Goal: Transaction & Acquisition: Purchase product/service

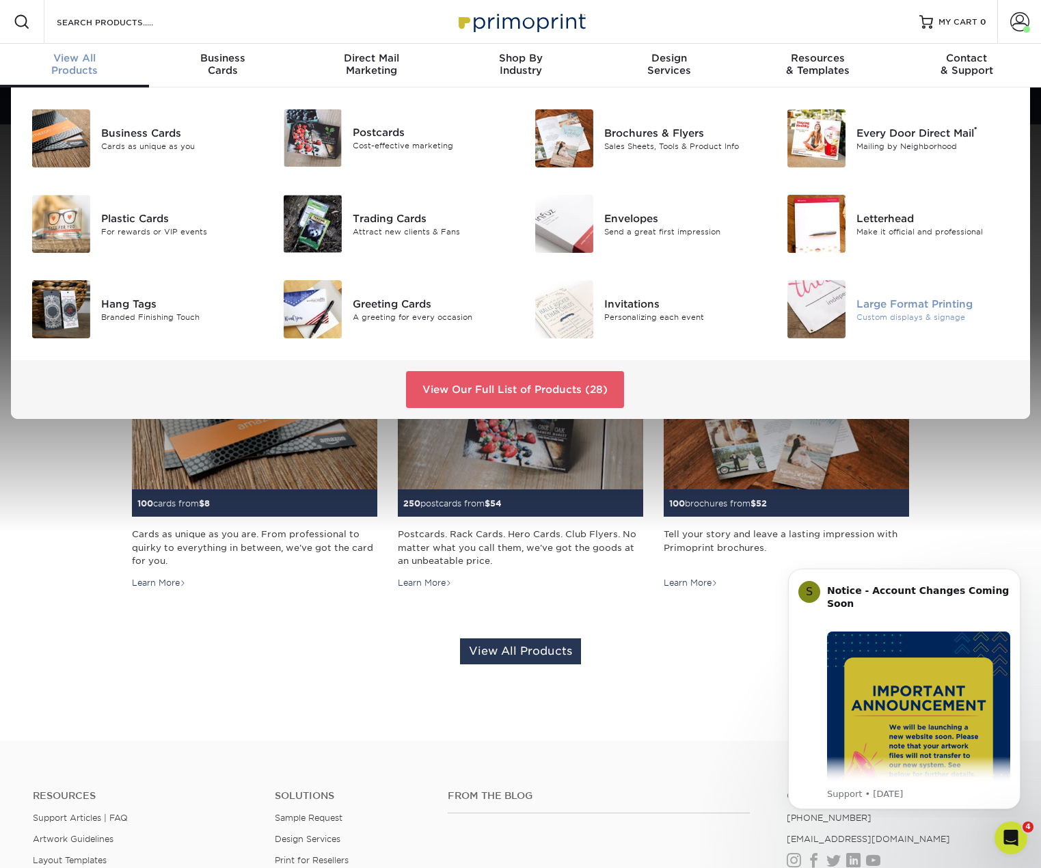
click at [915, 321] on div "Custom displays & signage" at bounding box center [936, 317] width 158 height 12
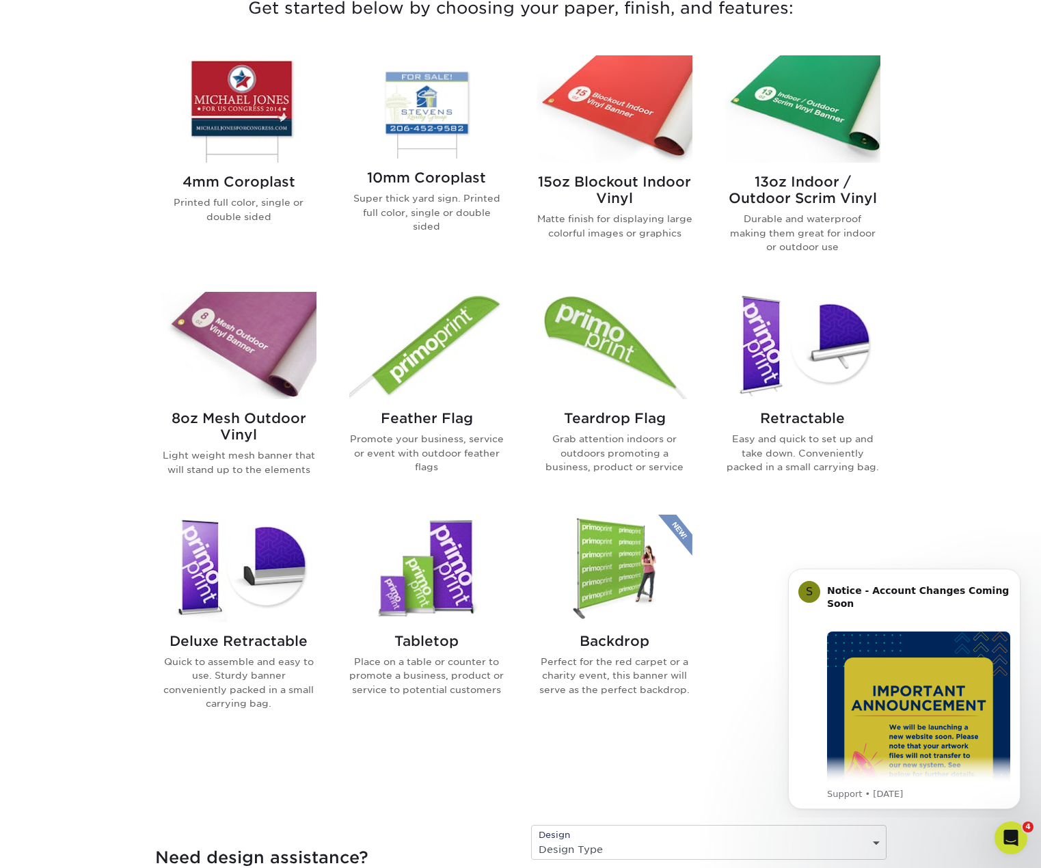
click at [844, 191] on h2 "13oz Indoor / Outdoor Scrim Vinyl" at bounding box center [802, 190] width 155 height 33
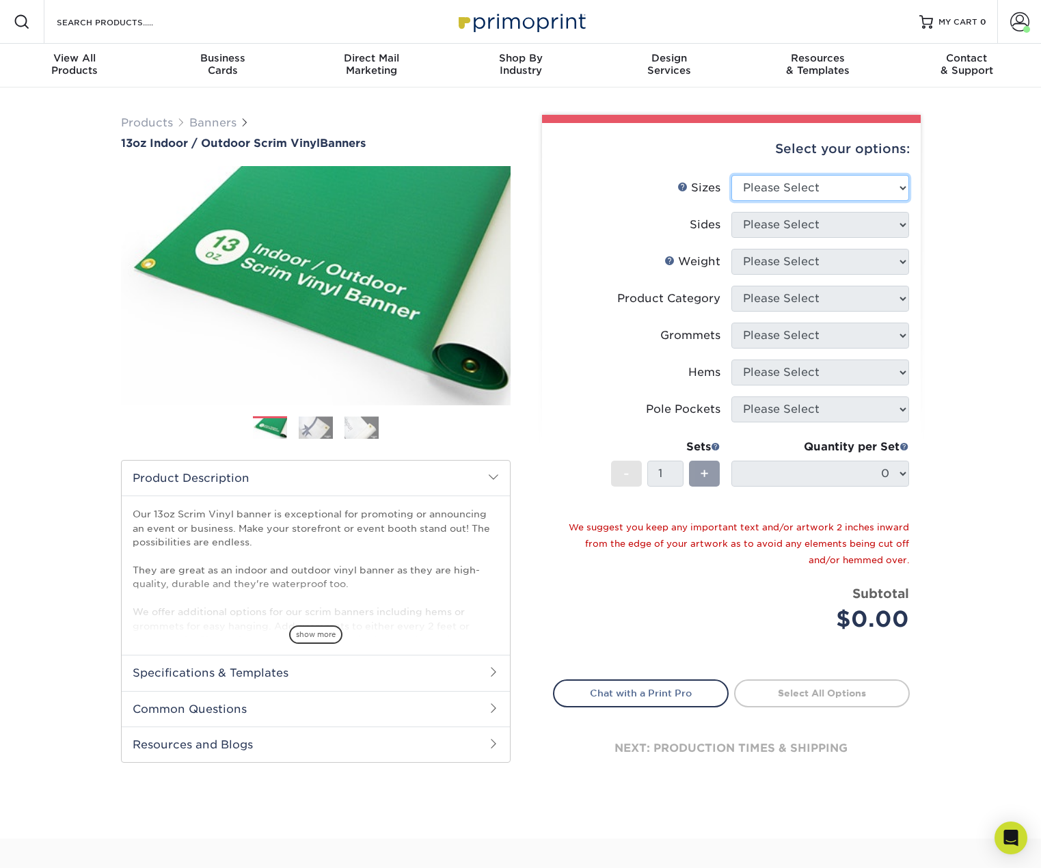
click at [806, 191] on select "Please Select 24" x 36" 24" x 48" 36" x 48" 36" x 60" 36" x 72" 36" x 96" 36" x…" at bounding box center [821, 188] width 178 height 26
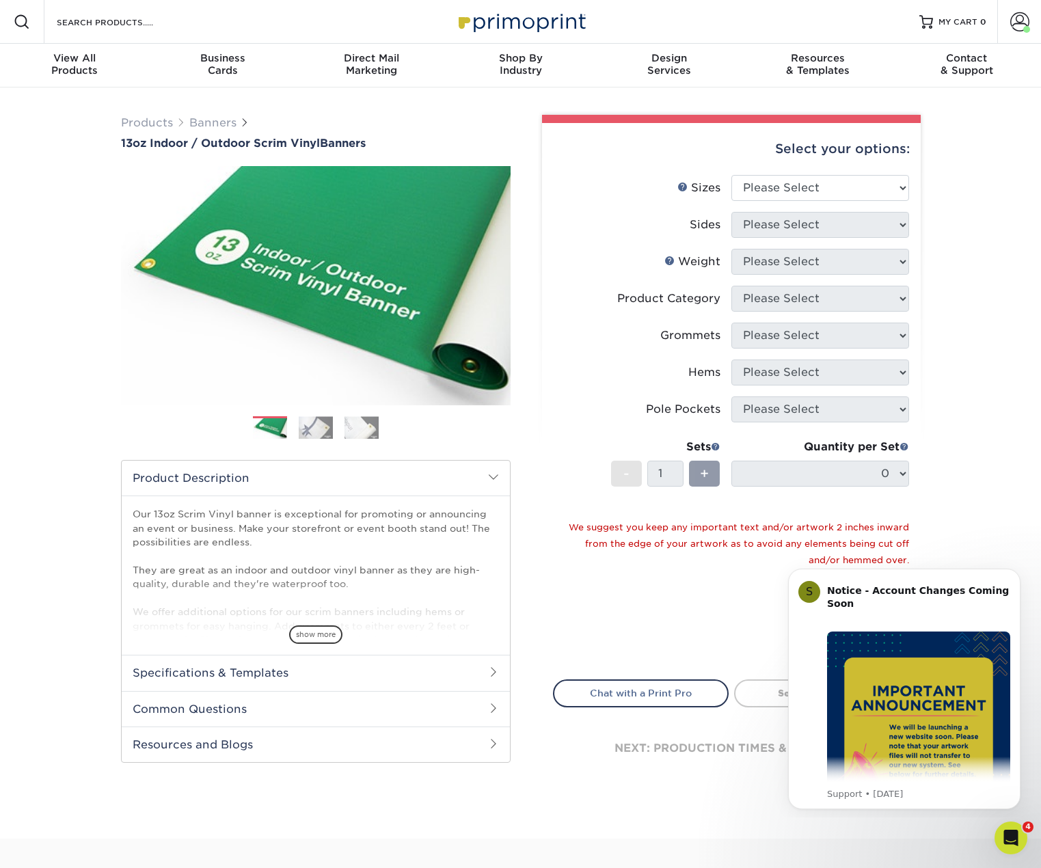
click at [994, 315] on div "Products Banners 13oz Indoor / Outdoor Scrim Vinyl Banners Previous Next" at bounding box center [520, 463] width 1041 height 751
